Goal: Find specific page/section: Find specific page/section

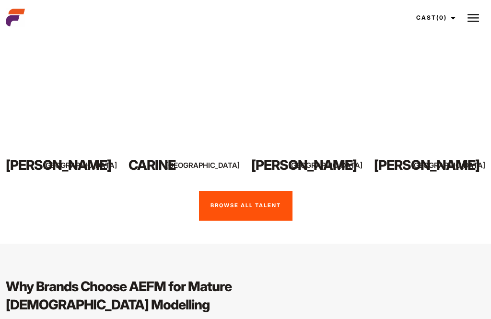
scroll to position [771, 0]
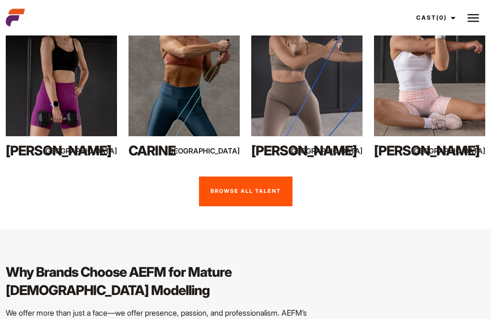
click at [267, 177] on link "Browse all talent" at bounding box center [245, 192] width 93 height 30
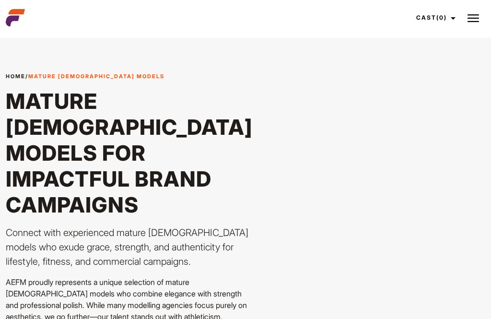
scroll to position [0, 0]
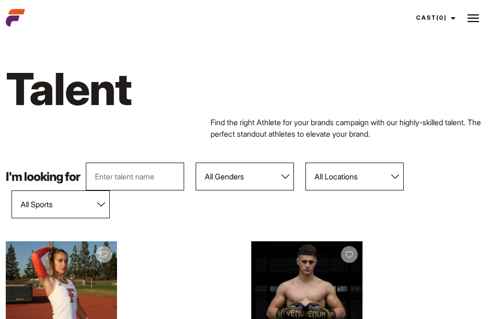
click at [283, 180] on select "All Genders [DEMOGRAPHIC_DATA] [DEMOGRAPHIC_DATA]" at bounding box center [244, 176] width 98 height 28
select select "104"
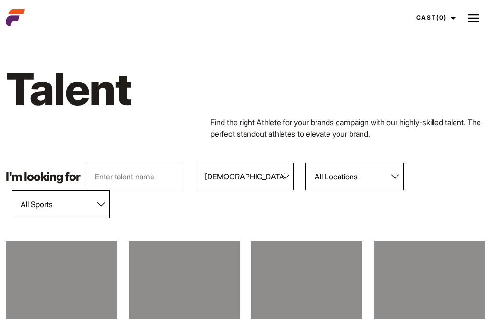
click at [389, 176] on select "All Locations [GEOGRAPHIC_DATA] [GEOGRAPHIC_DATA] [GEOGRAPHIC_DATA] [GEOGRAPHIC…" at bounding box center [354, 176] width 98 height 28
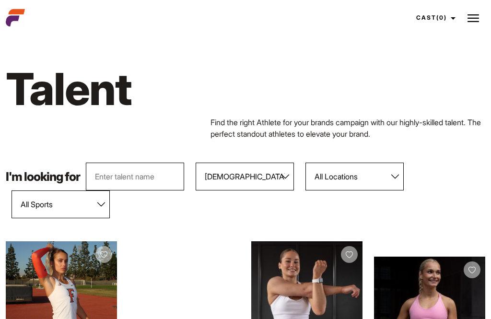
select select "113"
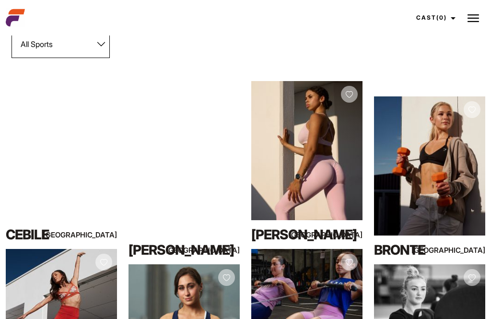
scroll to position [160, 0]
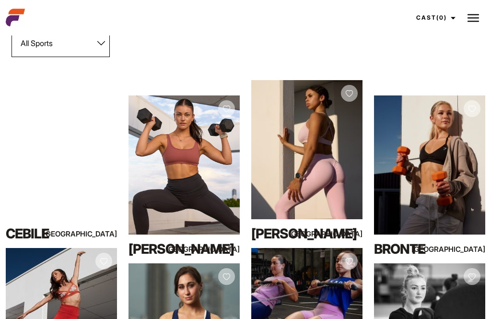
click at [107, 39] on select "All Sports 100 Meter Butterfly Acrobatics Aerial awareness Aerobics AFL Aflw Am…" at bounding box center [60, 44] width 98 height 28
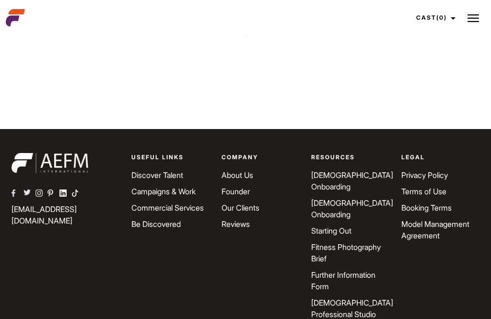
scroll to position [1089, 0]
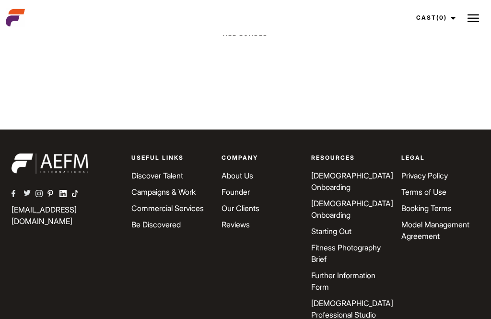
click at [246, 180] on link "About Us" at bounding box center [237, 176] width 32 height 10
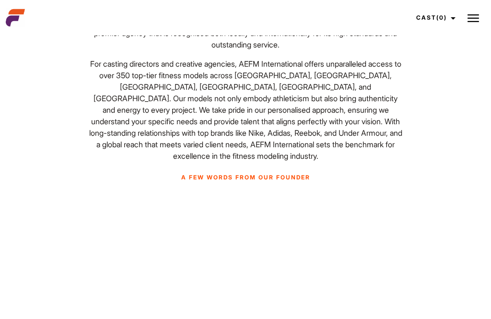
scroll to position [520, 0]
